Goal: Transaction & Acquisition: Purchase product/service

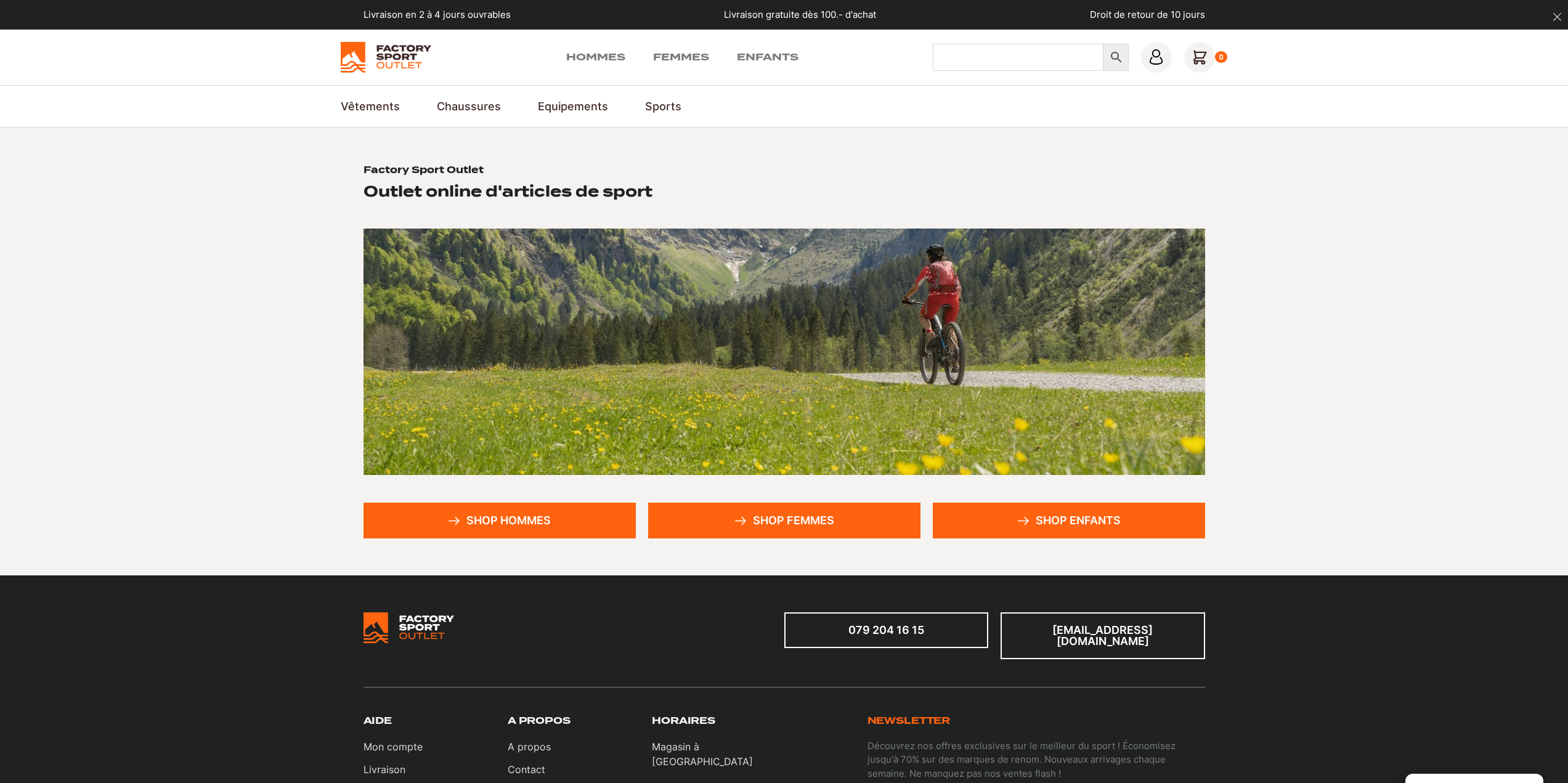
click at [1010, 51] on input "Chercher" at bounding box center [1018, 57] width 170 height 27
type input "vans"
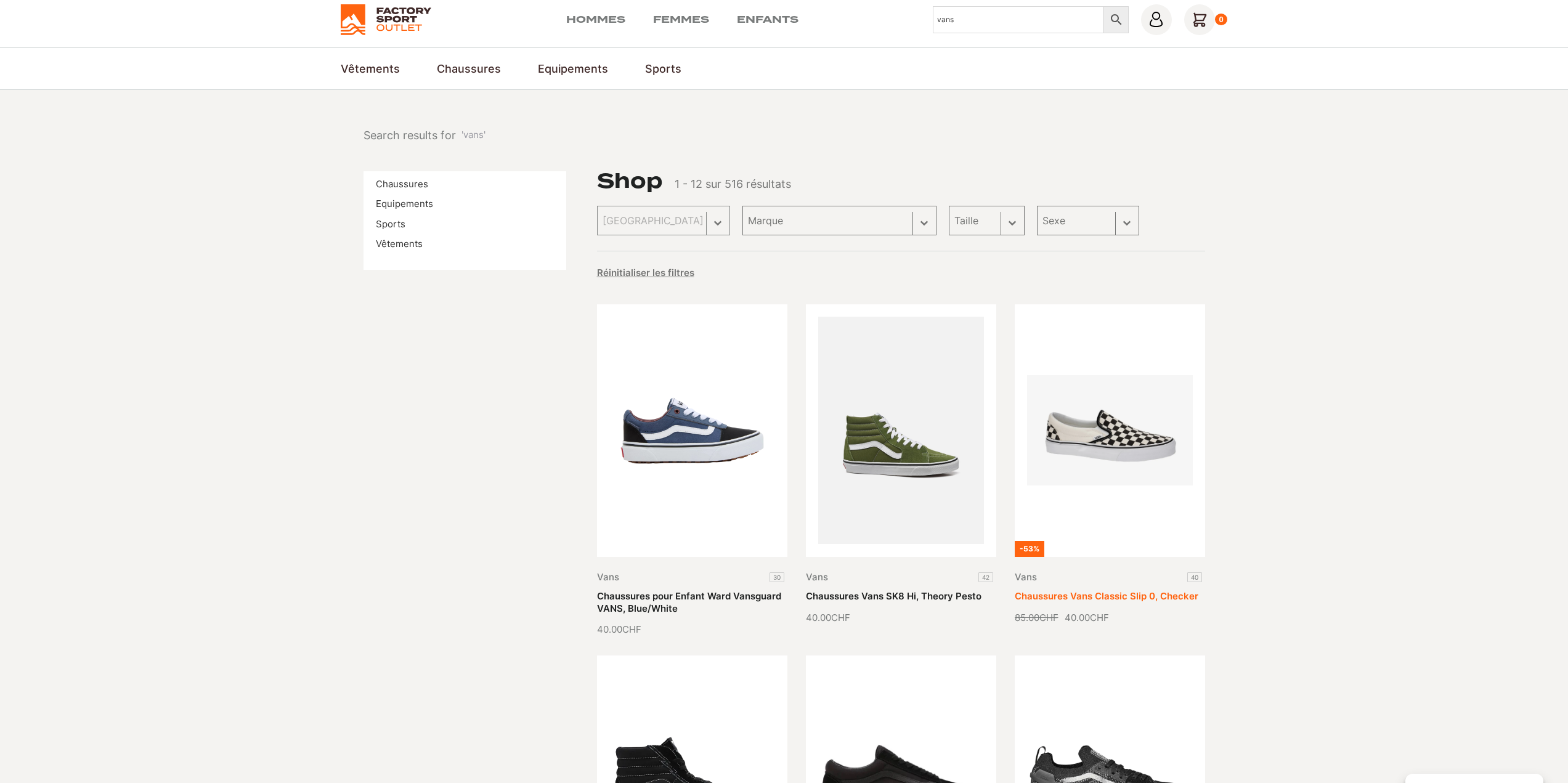
scroll to position [123, 0]
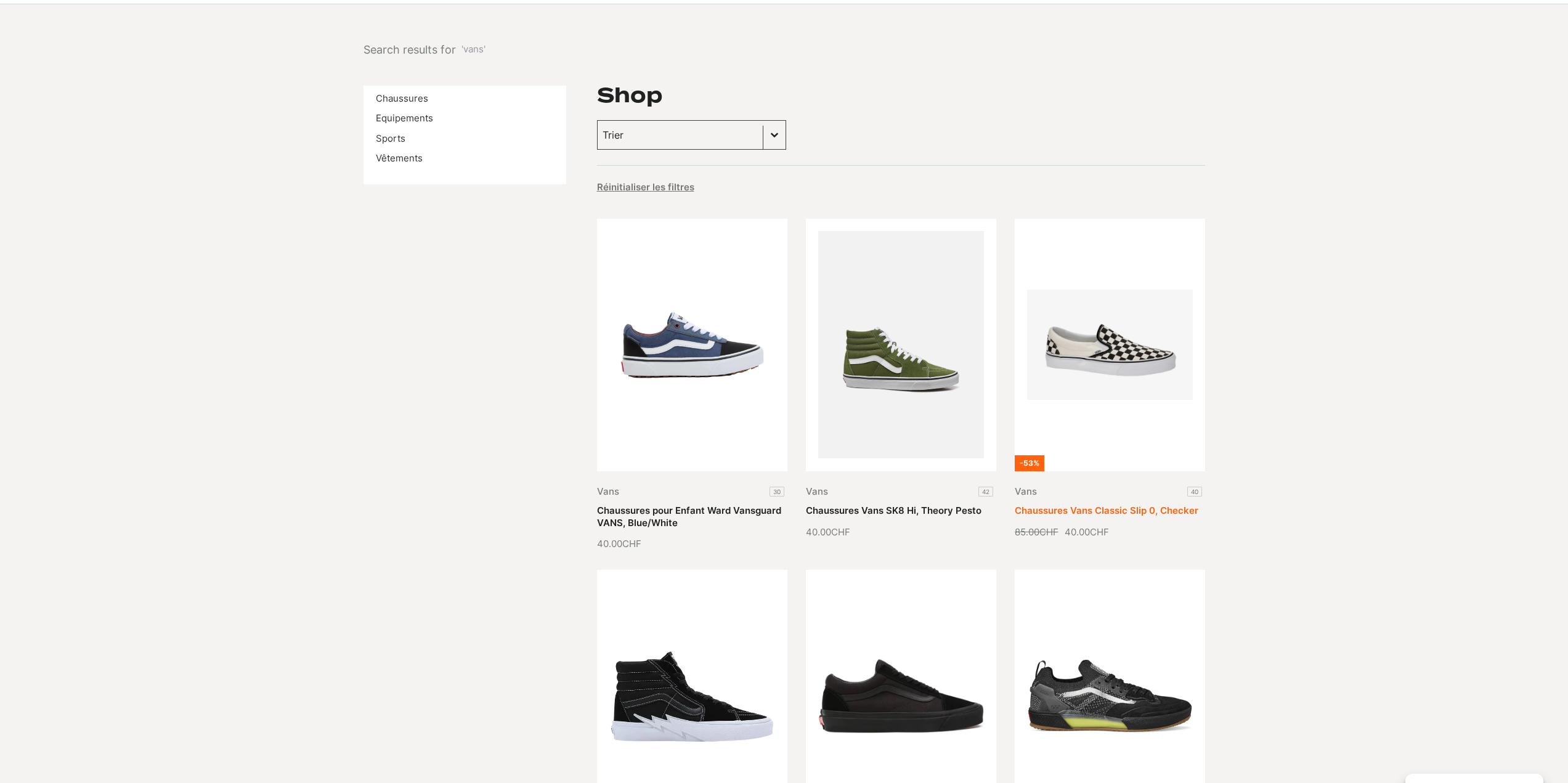
click at [1082, 505] on link "Chaussures Vans Classic Slip 0, Checker" at bounding box center [1106, 510] width 184 height 11
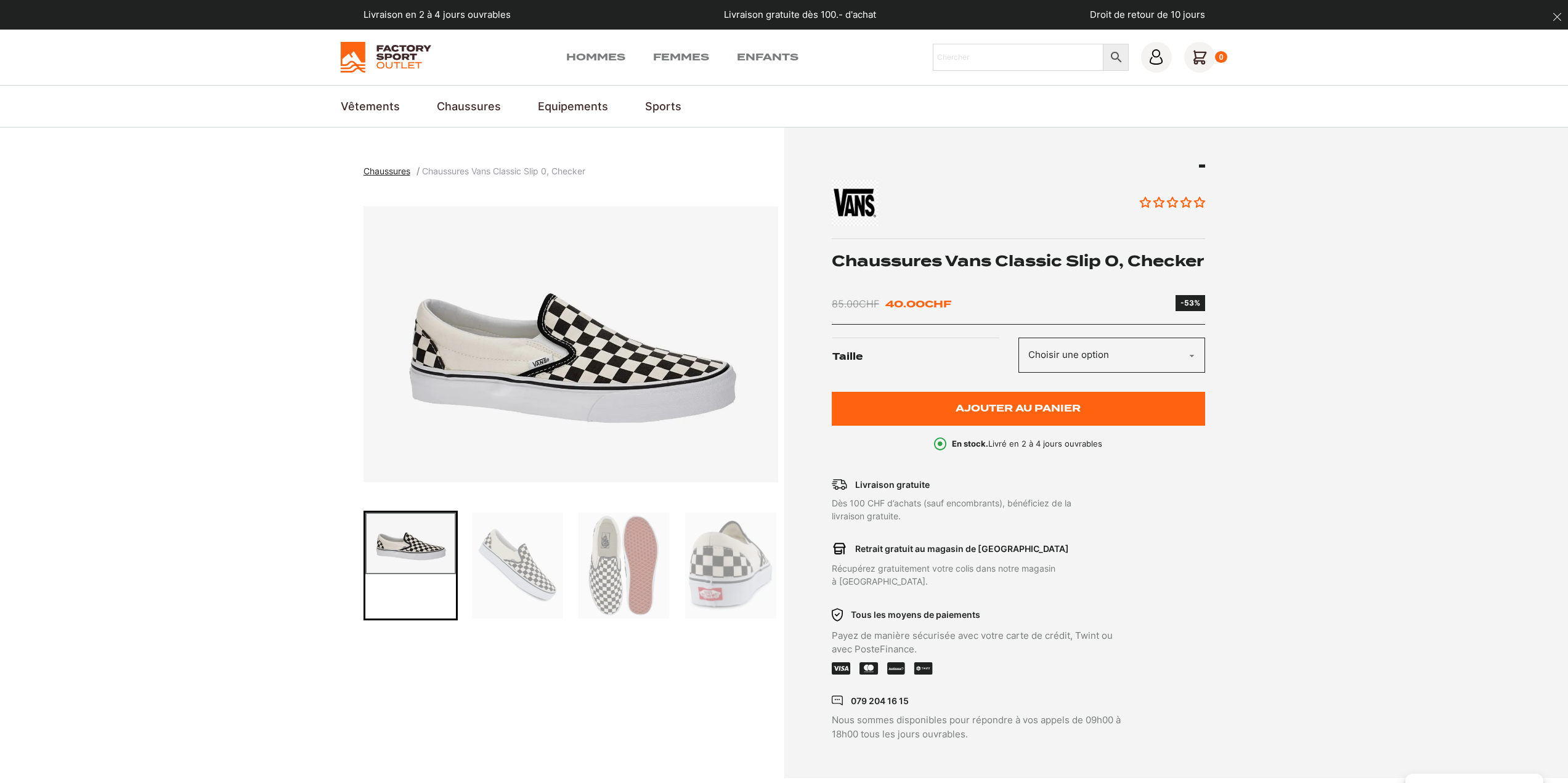
click at [1078, 366] on select "Choisir une option 40" at bounding box center [1111, 354] width 187 height 35
click at [1078, 367] on select "Choisir une option 40" at bounding box center [1111, 354] width 187 height 35
select select "40"
click at [1018, 355] on select "Choisir une option 40" at bounding box center [1111, 354] width 187 height 35
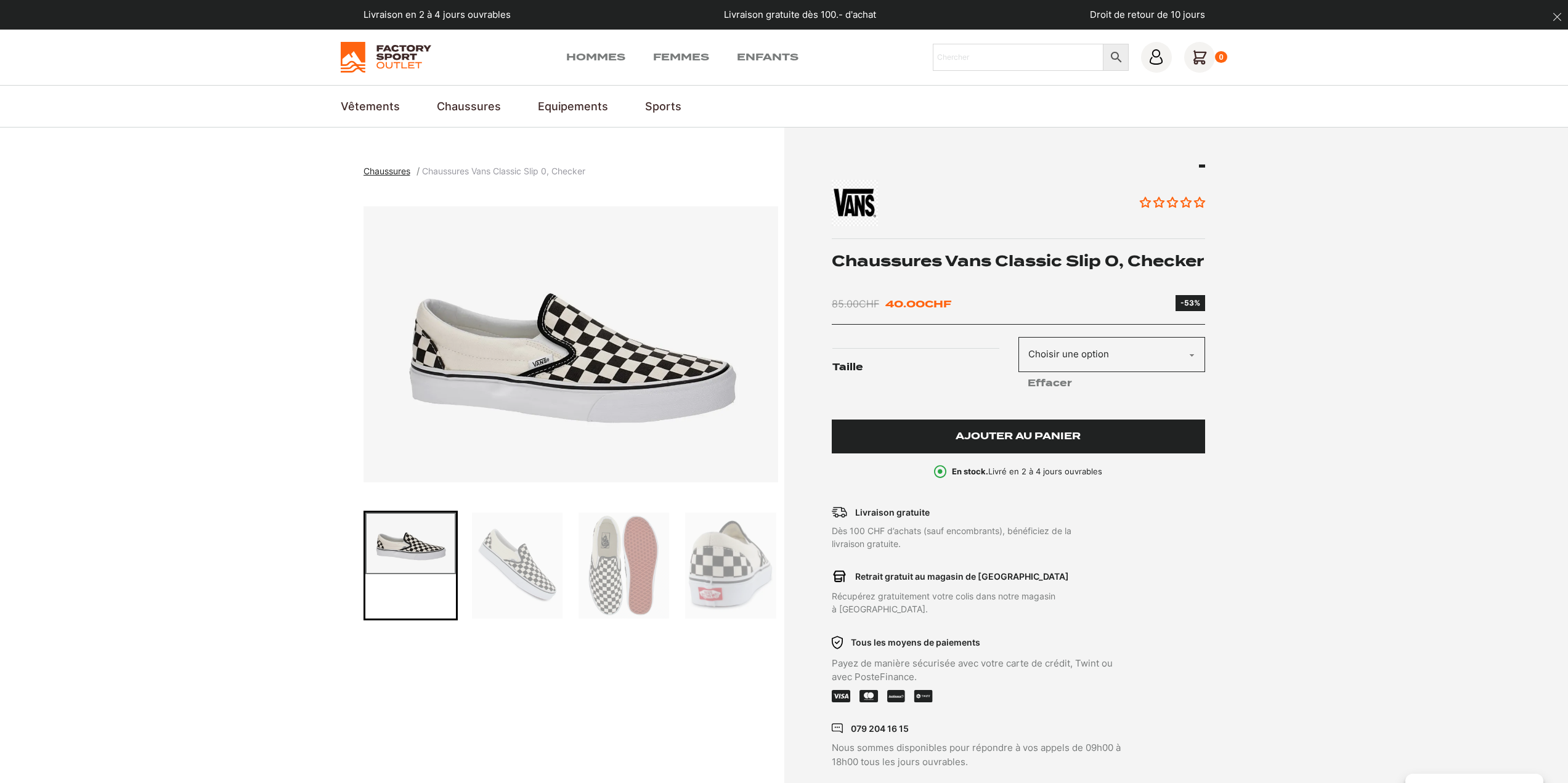
click at [1045, 441] on span "Ajouter au panier" at bounding box center [1018, 436] width 125 height 10
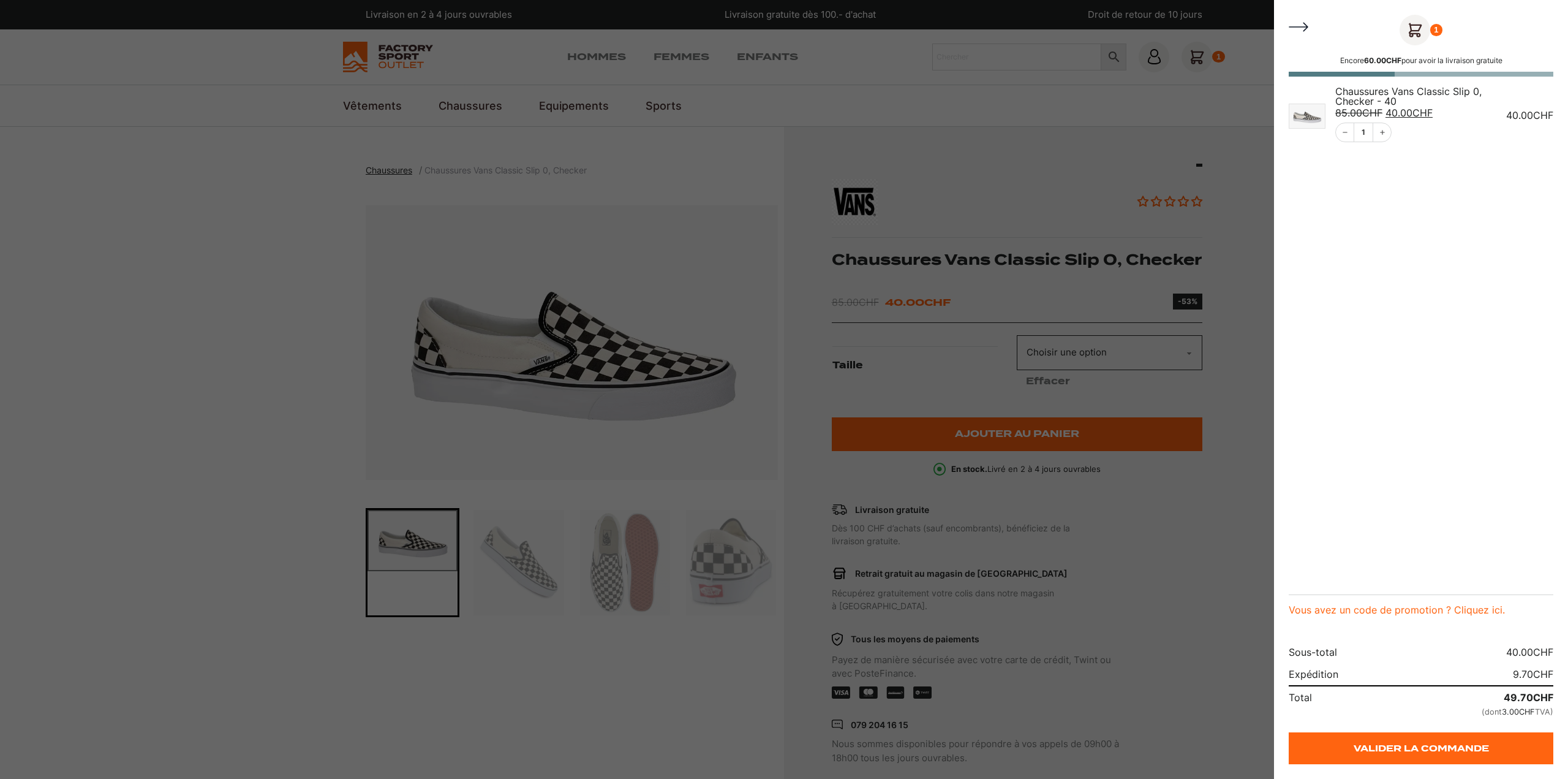
click at [1220, 234] on div at bounding box center [784, 389] width 1568 height 779
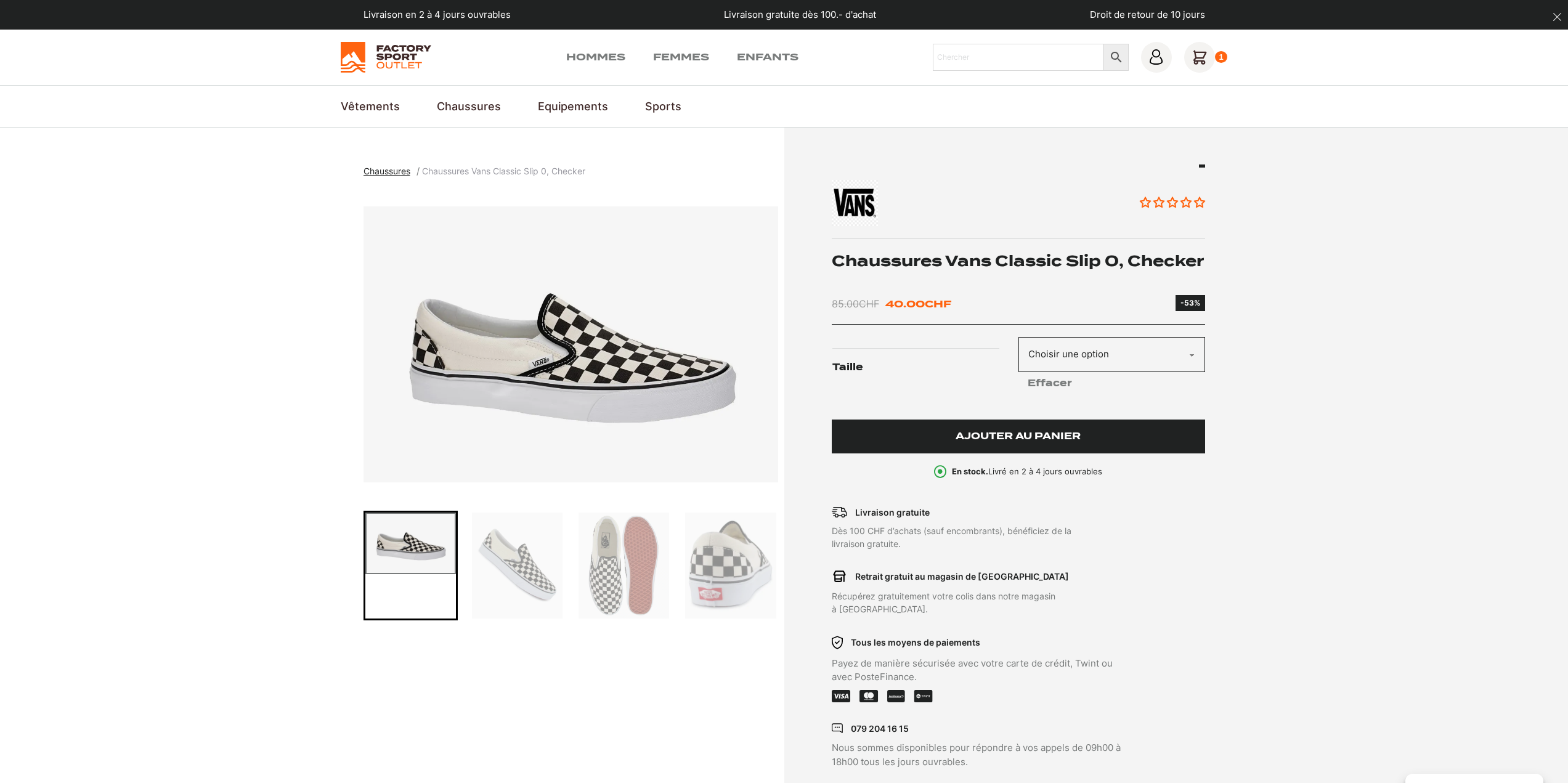
click at [1073, 441] on span "Ajouter au panier" at bounding box center [1018, 436] width 125 height 10
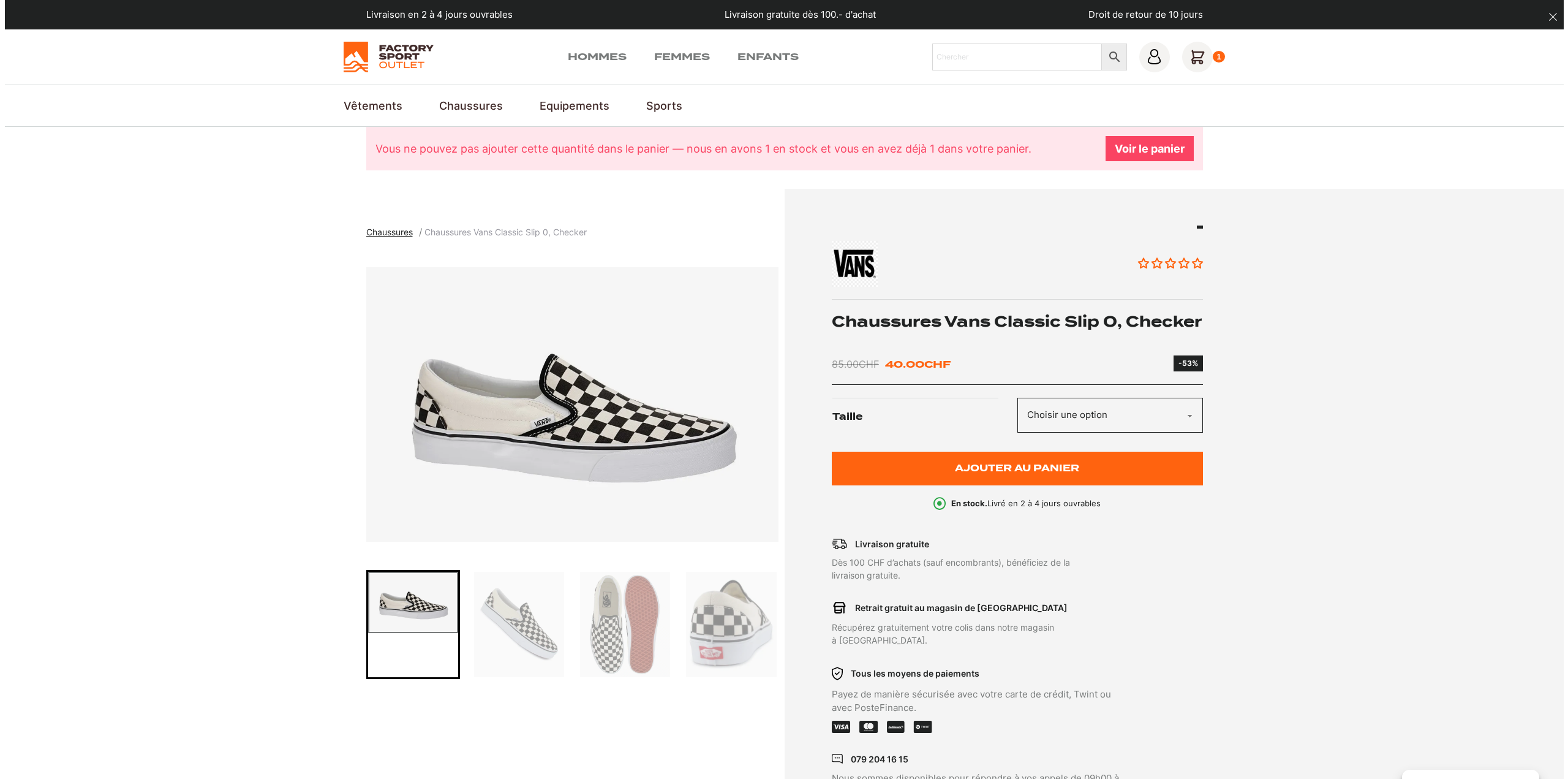
scroll to position [61, 0]
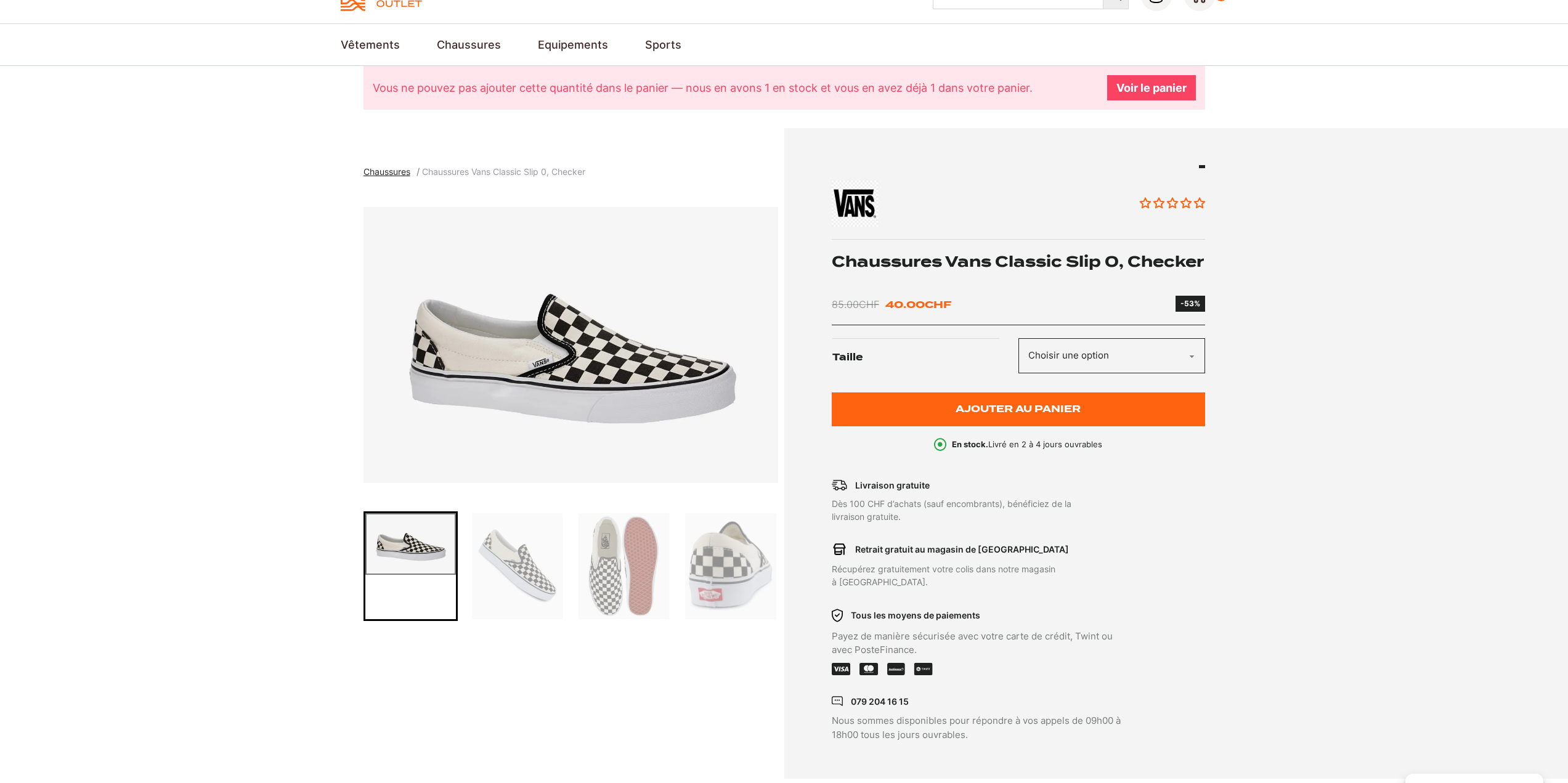
click at [1116, 92] on link "Voir le panier" at bounding box center [1151, 87] width 89 height 26
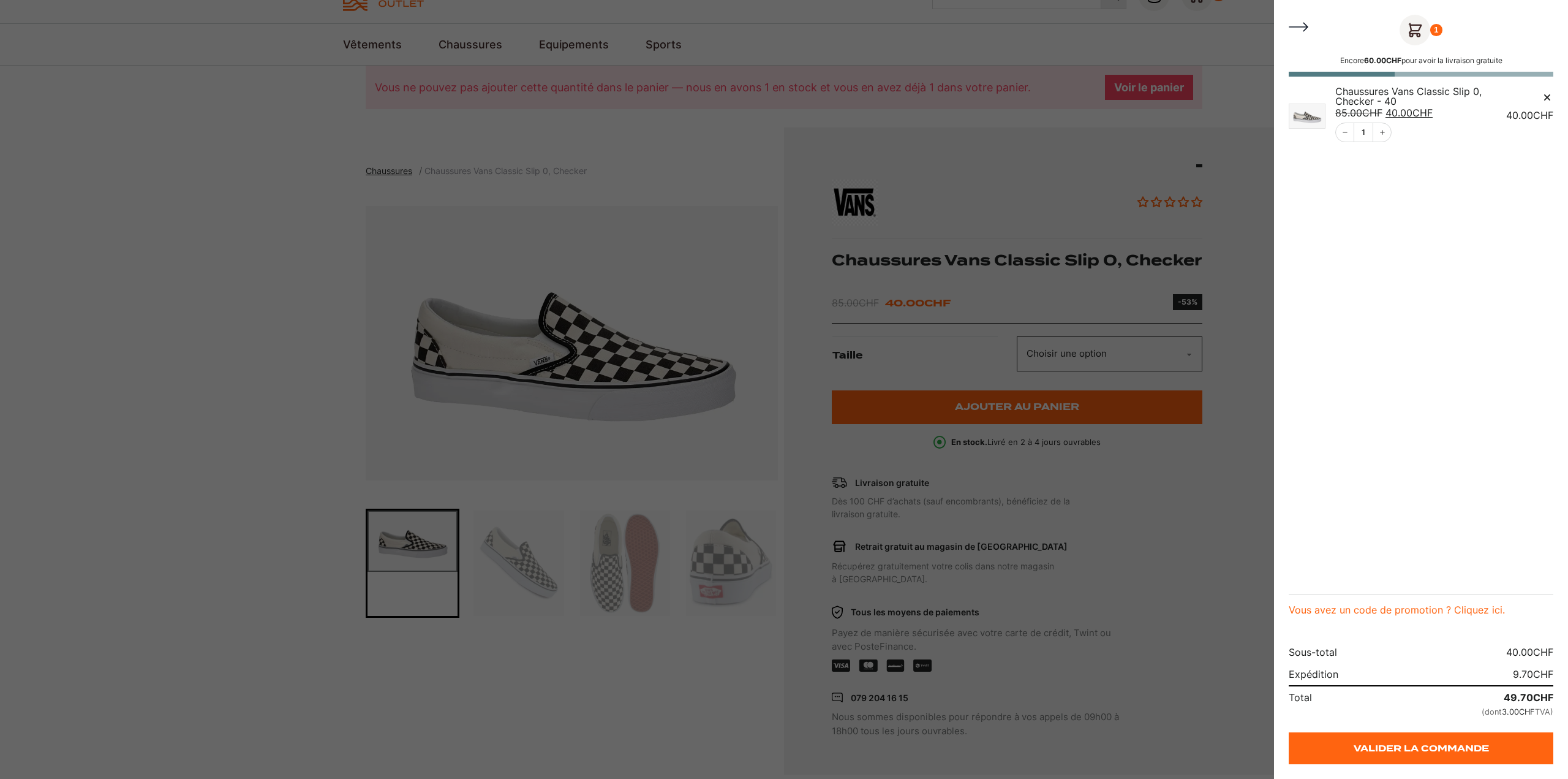
click at [1424, 106] on span "CHF" at bounding box center [1422, 112] width 20 height 12
click at [1414, 753] on link "Valider la commande" at bounding box center [1421, 748] width 265 height 32
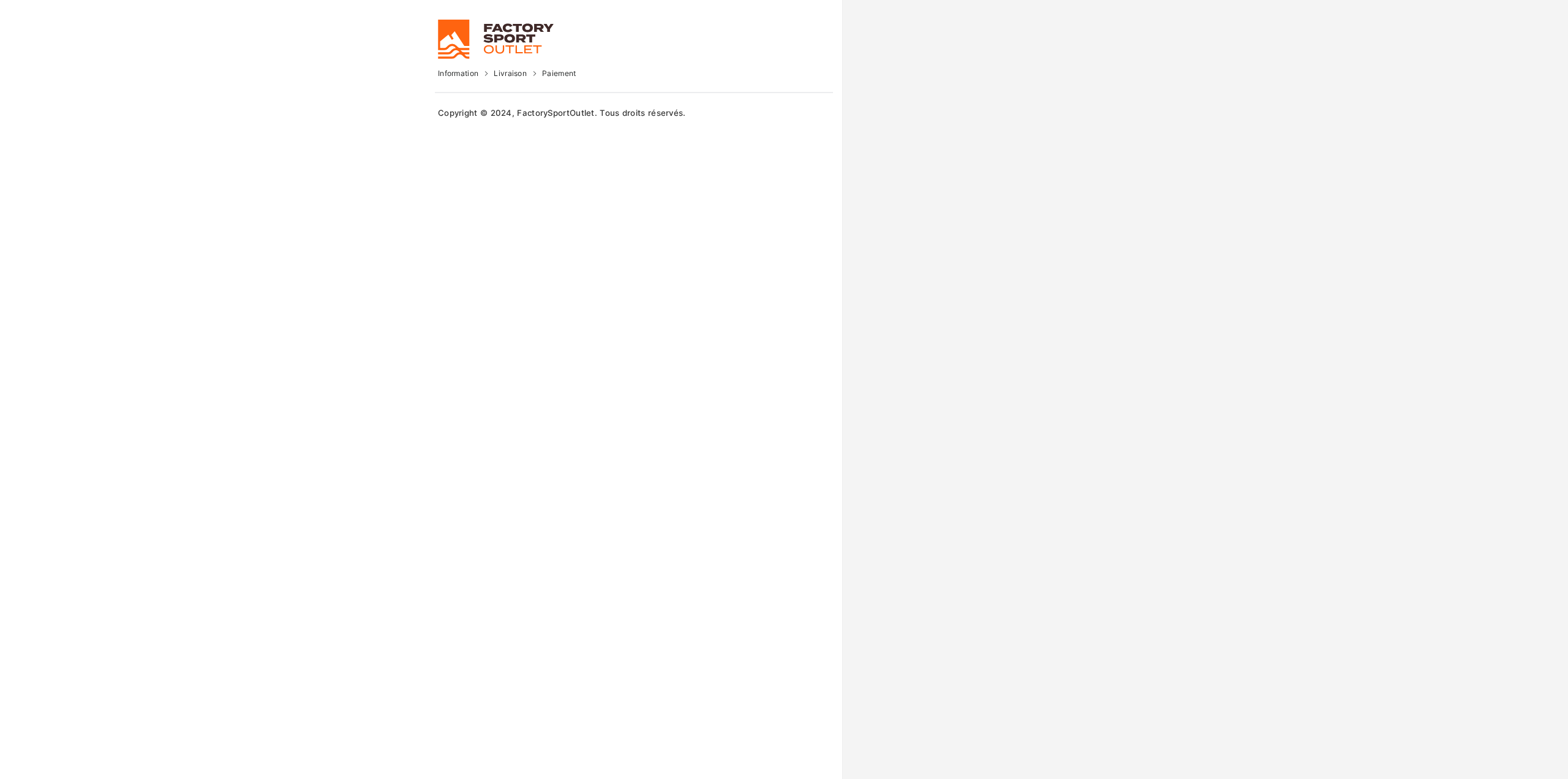
select select "NE"
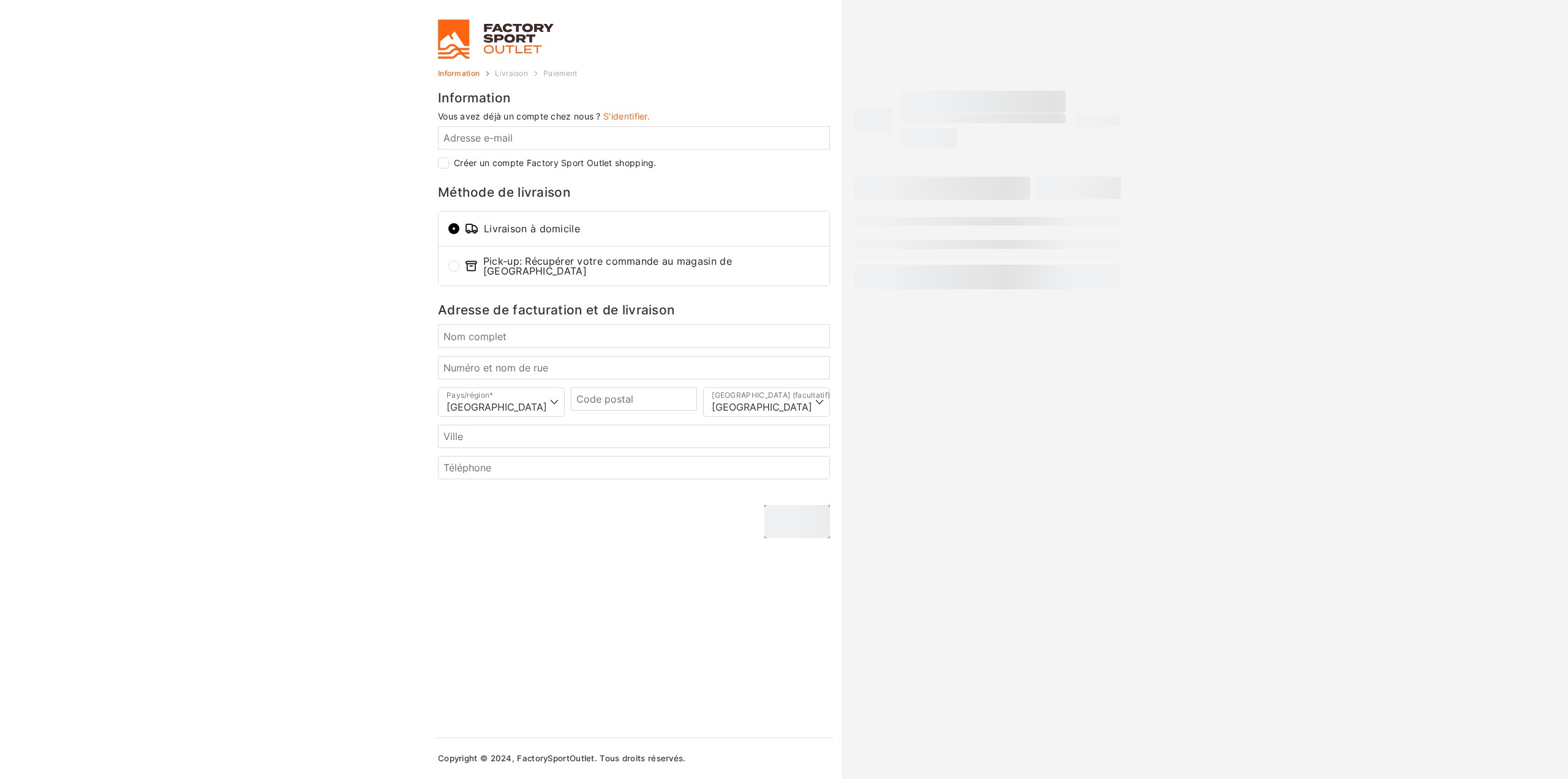
click at [451, 264] on input "Pick-up: Récupérer votre commande au magasin de Neuchatel" at bounding box center [454, 266] width 11 height 11
radio input "true"
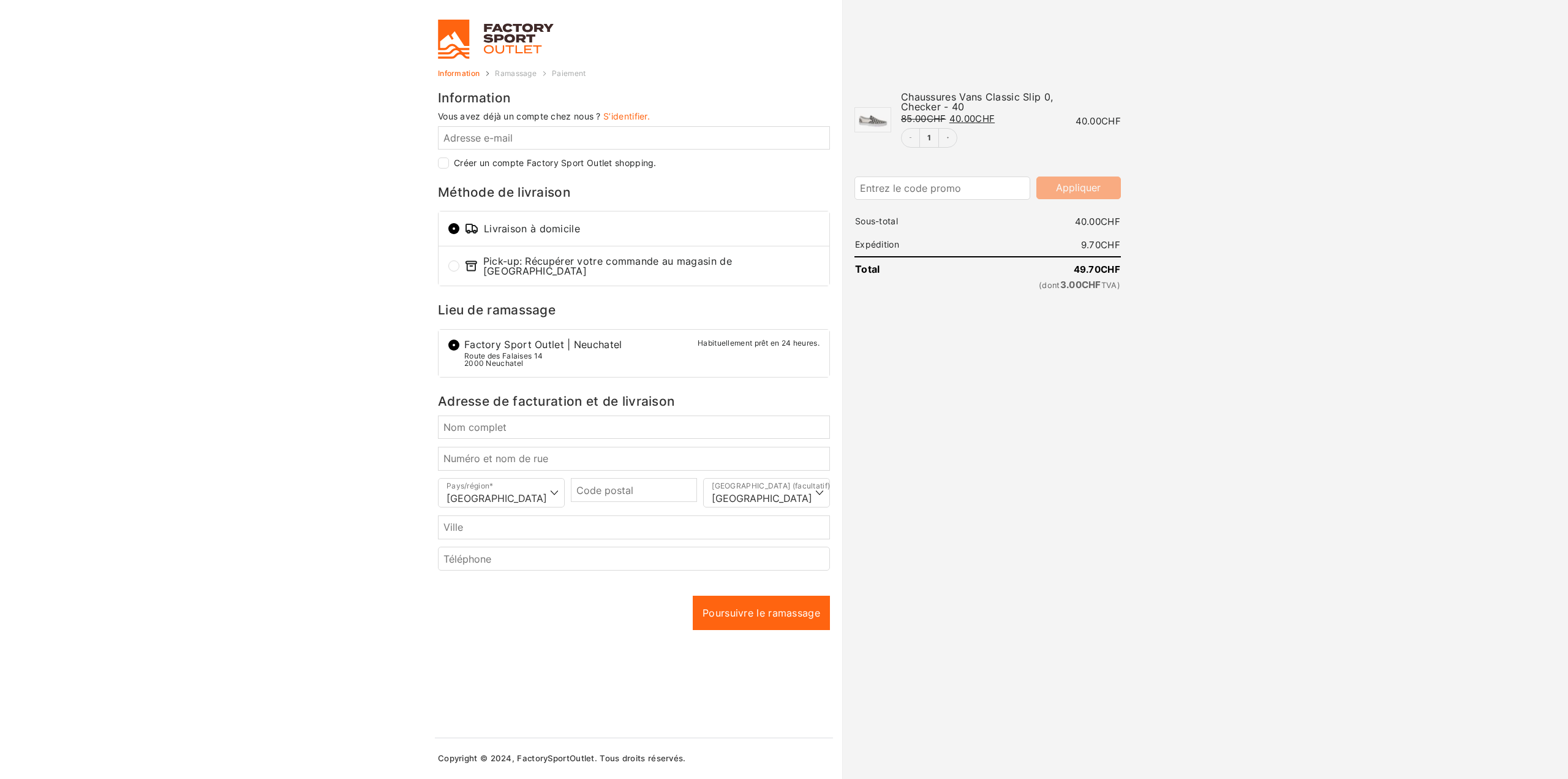
click at [455, 264] on input "Pick-up: Récupérer votre commande au magasin de Neuchatel" at bounding box center [454, 266] width 11 height 11
radio input "true"
